Goal: Information Seeking & Learning: Learn about a topic

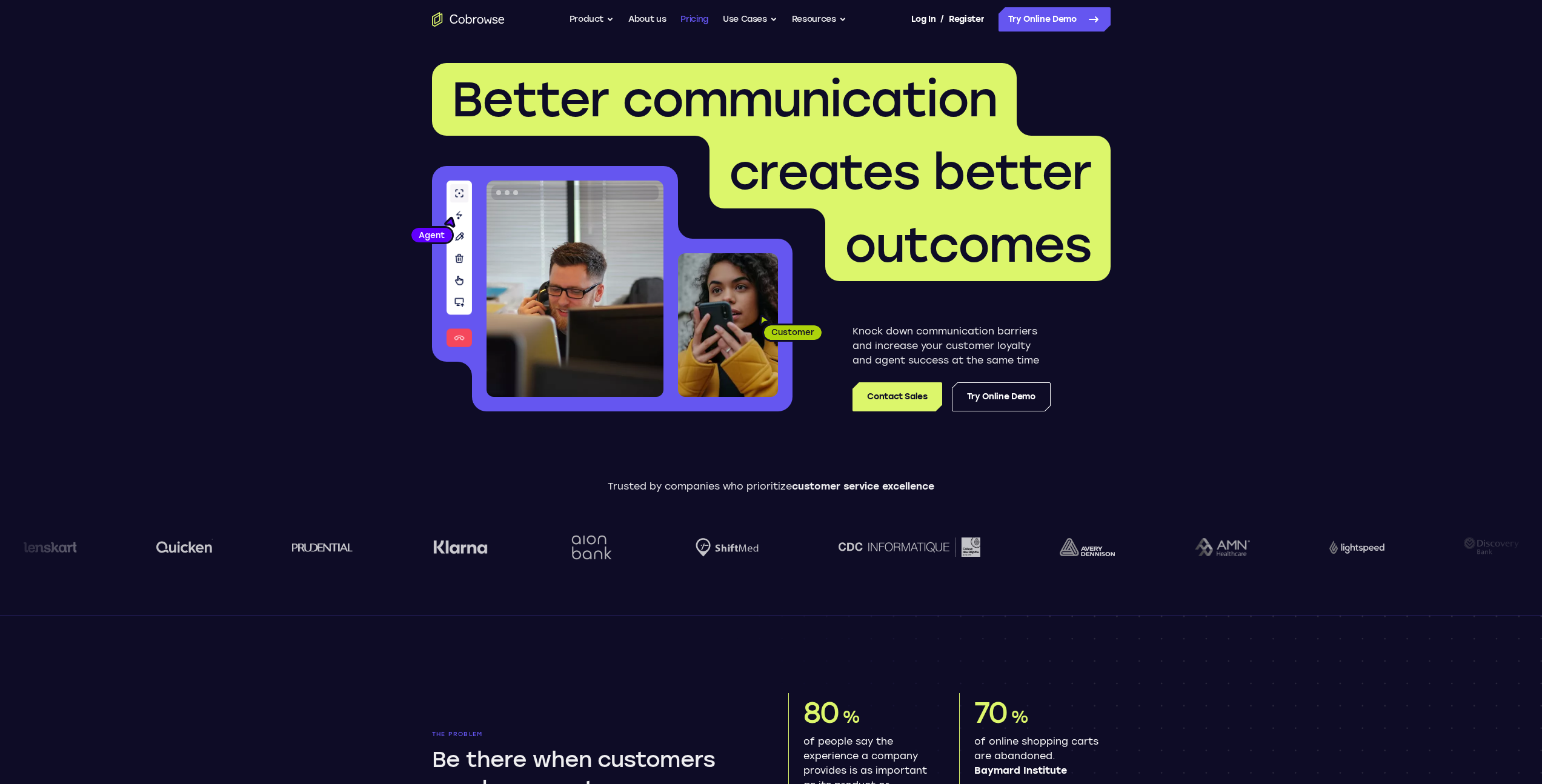
click at [698, 15] on link "Pricing" at bounding box center [694, 19] width 28 height 24
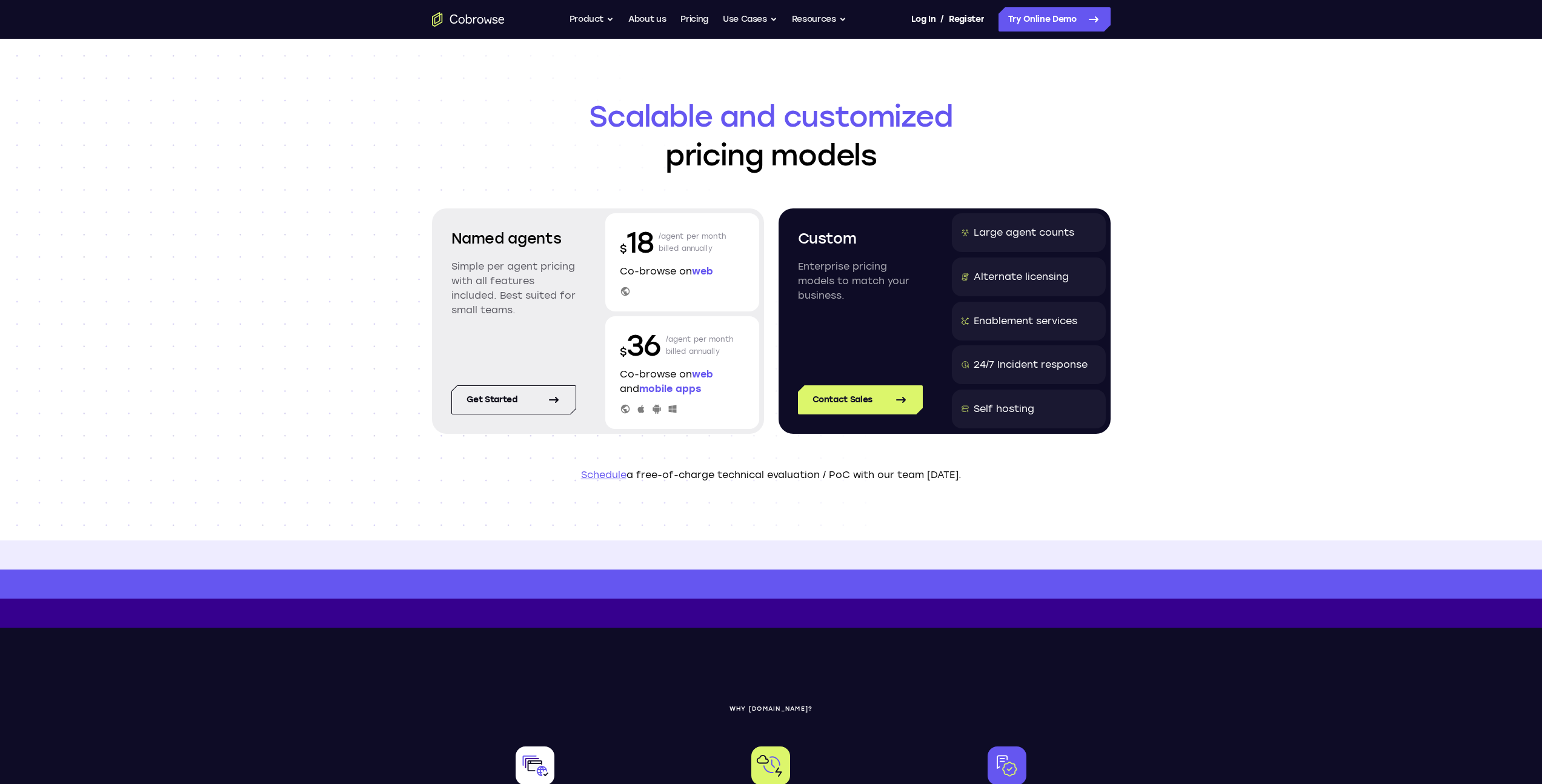
click at [467, 23] on icon "Go to the home page" at bounding box center [468, 18] width 6 height 9
